Goal: Information Seeking & Learning: Learn about a topic

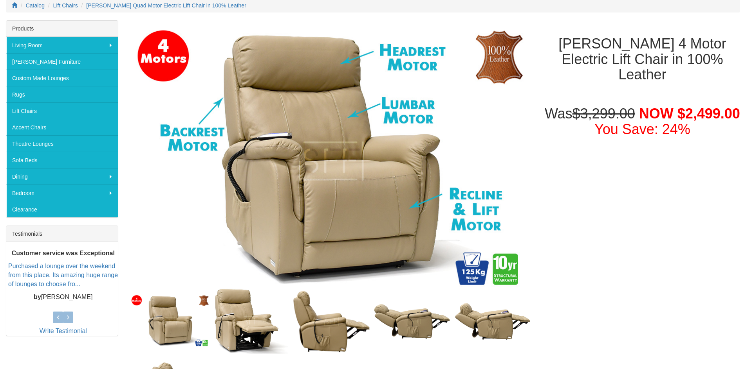
scroll to position [78, 0]
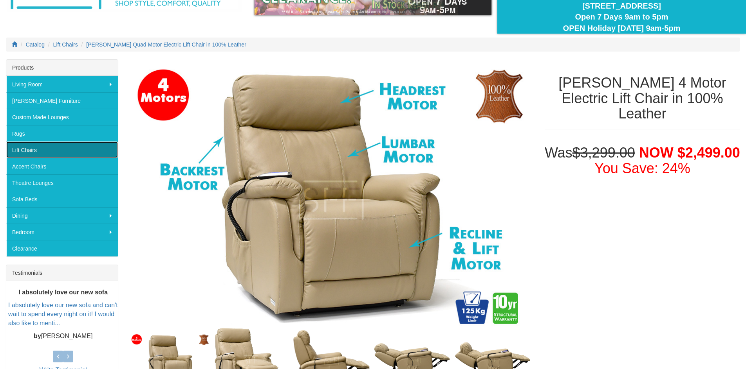
click at [34, 150] on link "Lift Chairs" at bounding box center [62, 150] width 112 height 16
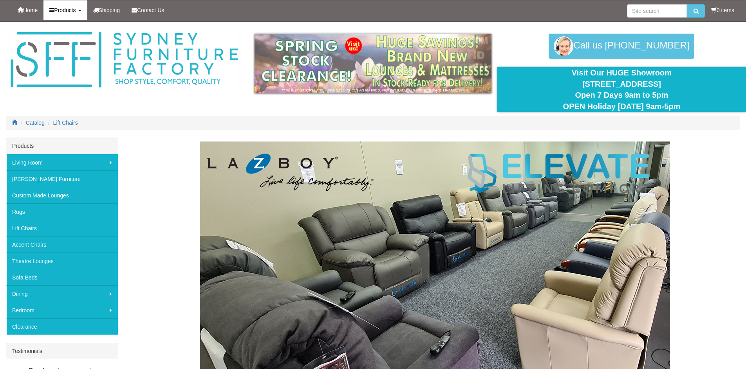
click at [69, 11] on span "Products" at bounding box center [65, 10] width 22 height 6
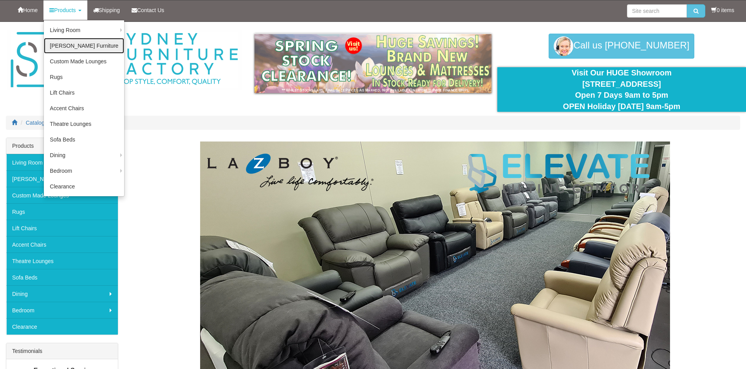
click at [62, 48] on link "[PERSON_NAME] Furniture" at bounding box center [84, 46] width 80 height 16
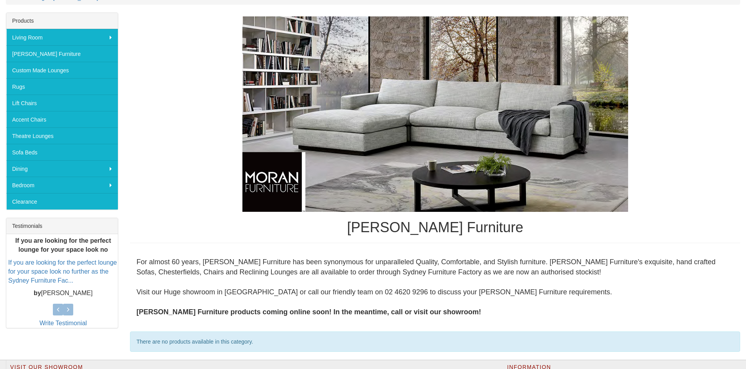
scroll to position [115, 0]
